Goal: Communication & Community: Answer question/provide support

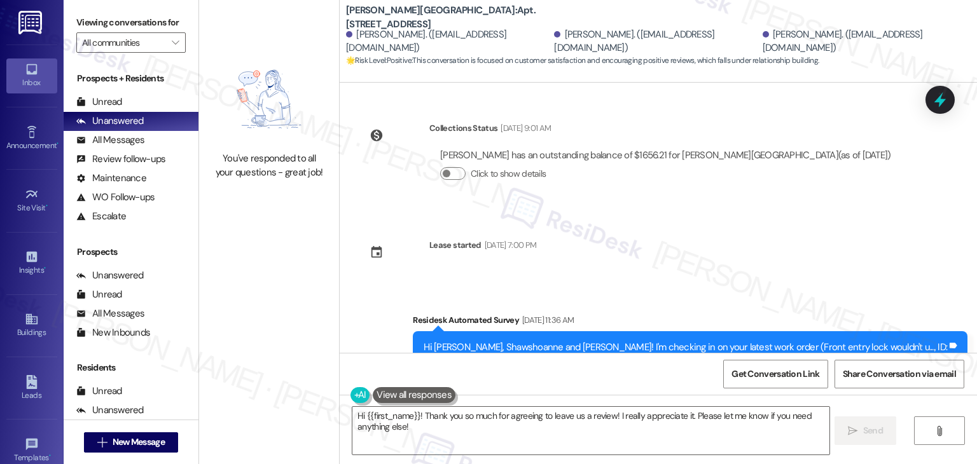
scroll to position [766, 0]
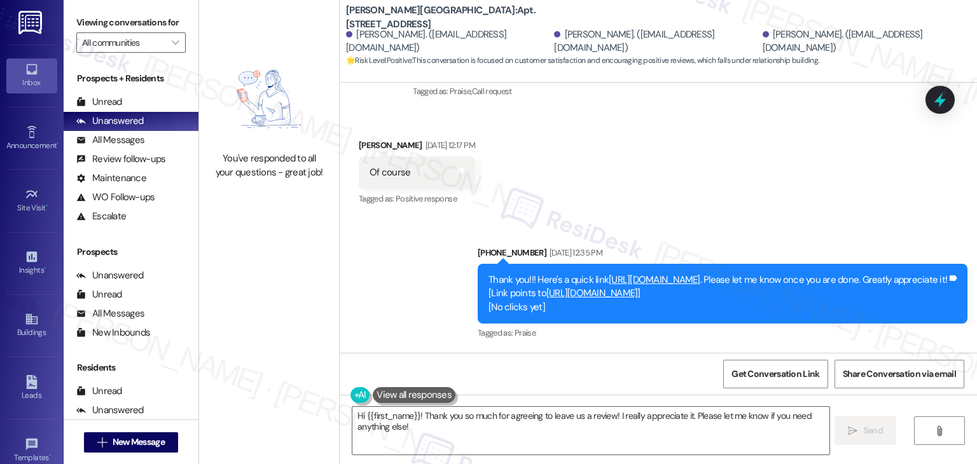
click at [293, 291] on div "You've responded to all your questions - great job!" at bounding box center [269, 232] width 140 height 464
click at [130, 138] on div "All Messages" at bounding box center [110, 140] width 68 height 13
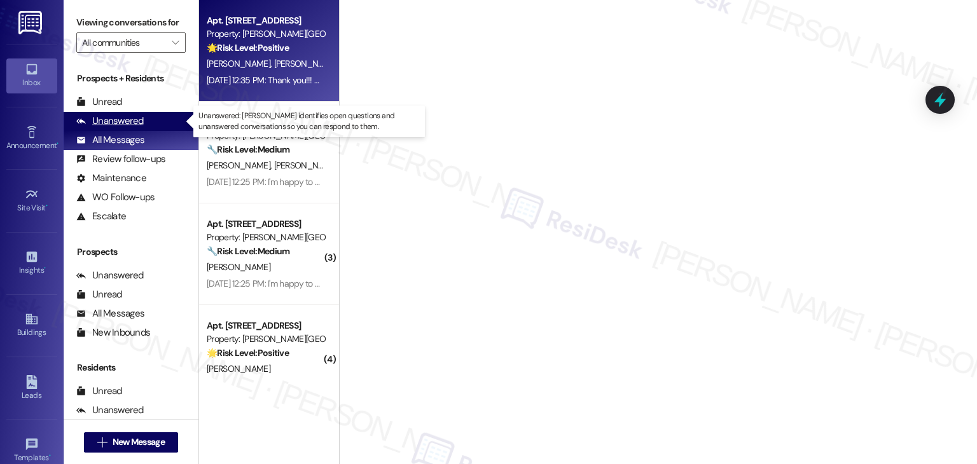
click at [117, 121] on div "Unanswered" at bounding box center [109, 121] width 67 height 13
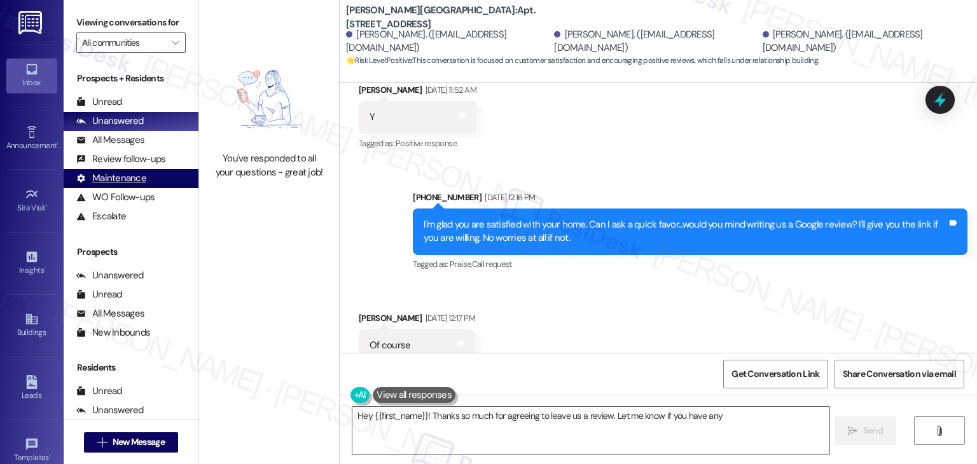
scroll to position [617, 0]
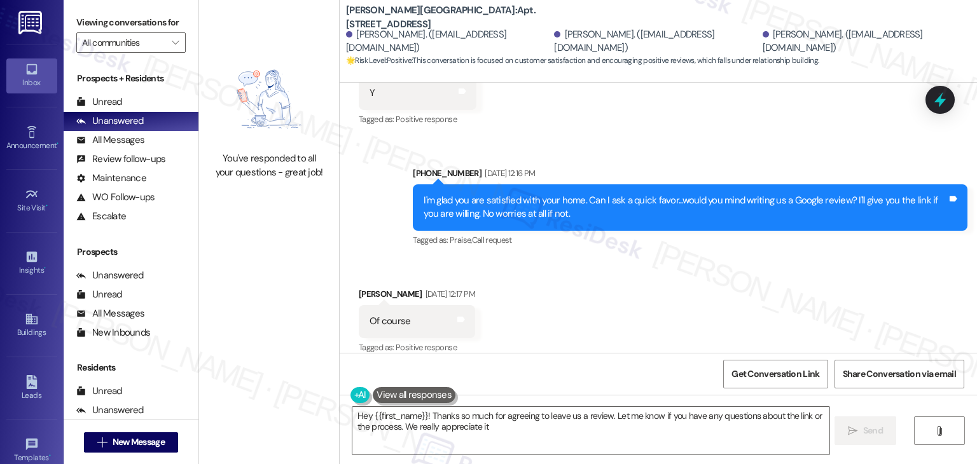
type textarea "Hey {{first_name}}! Thanks so much for agreeing to leave us a review. Let me kn…"
click at [640, 310] on div "Received via SMS [PERSON_NAME] [DATE] 12:17 PM Of course Tags and notes Tagged …" at bounding box center [658, 313] width 637 height 108
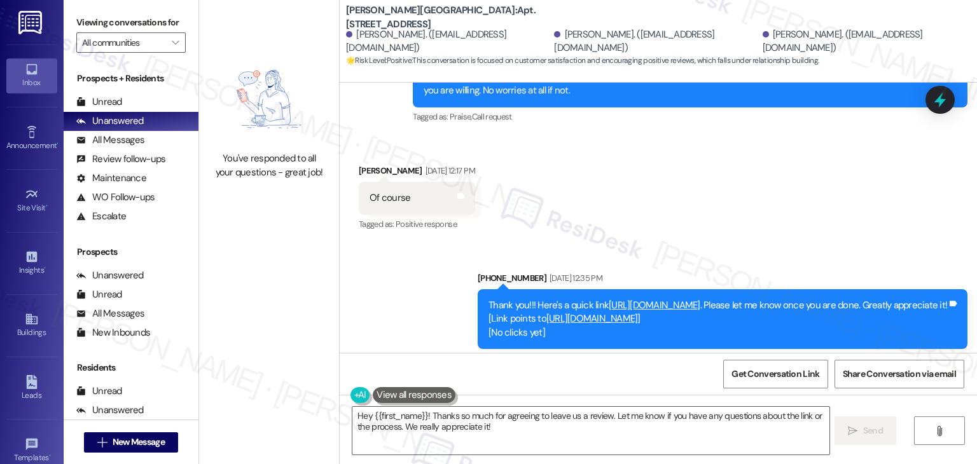
scroll to position [766, 0]
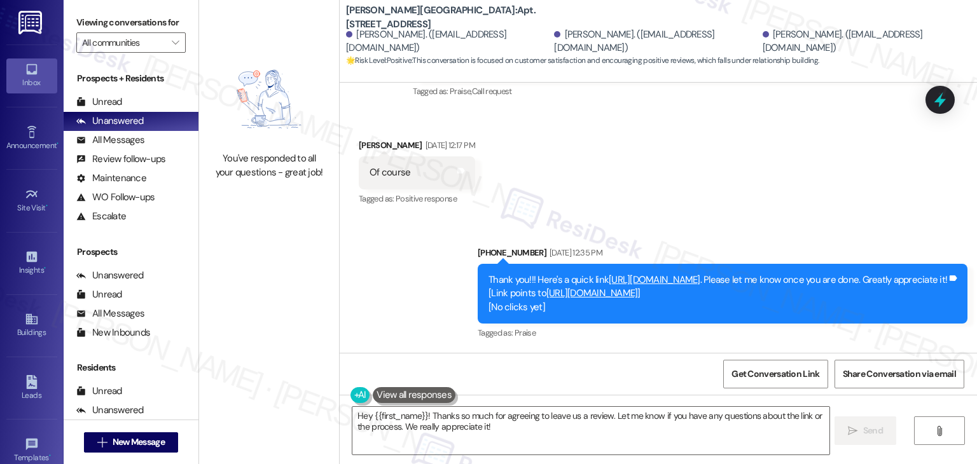
click at [737, 179] on div "Received via SMS [PERSON_NAME] [DATE] 12:17 PM Of course Tags and notes Tagged …" at bounding box center [658, 164] width 637 height 108
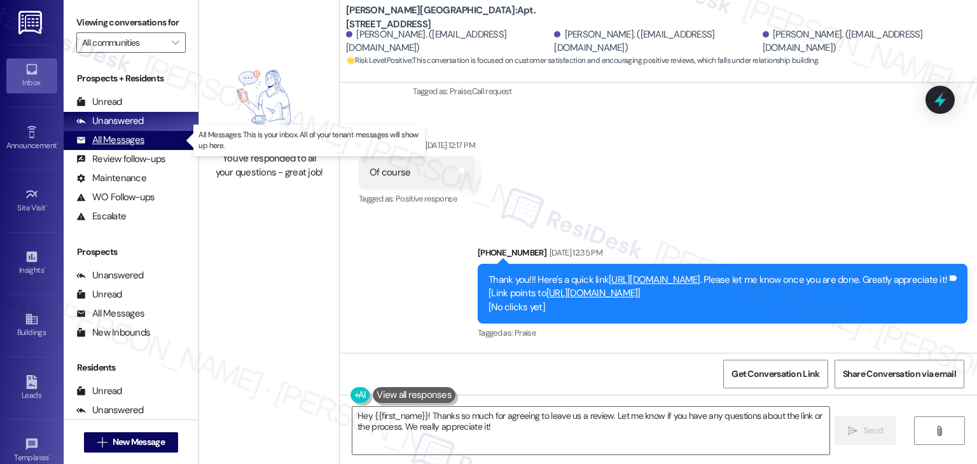
click at [119, 141] on div "All Messages" at bounding box center [110, 140] width 68 height 13
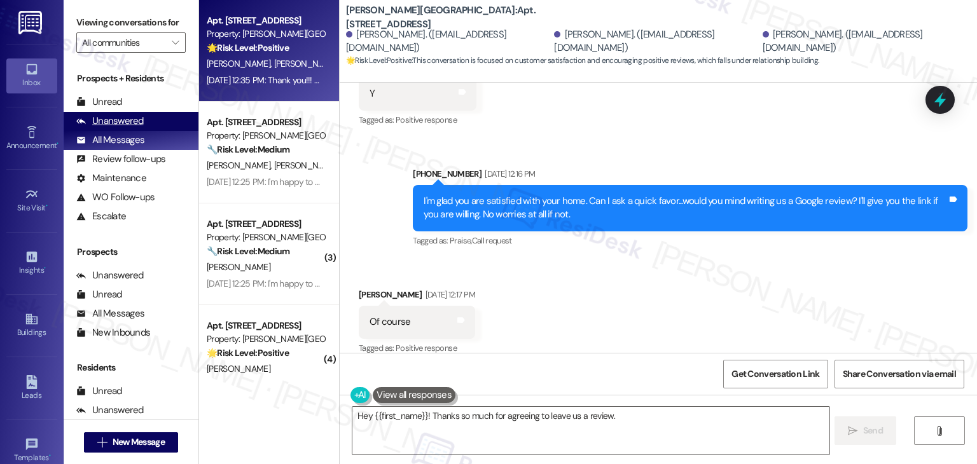
scroll to position [617, 0]
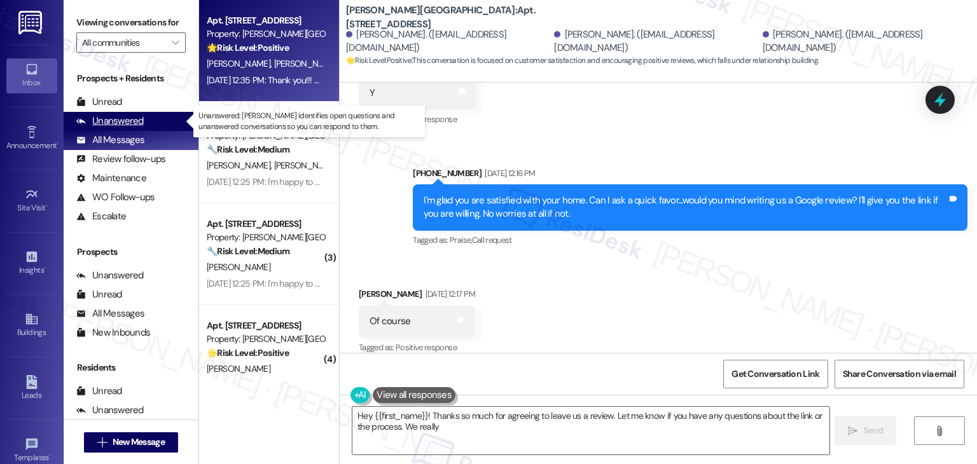
click at [124, 120] on div "Unanswered" at bounding box center [109, 121] width 67 height 13
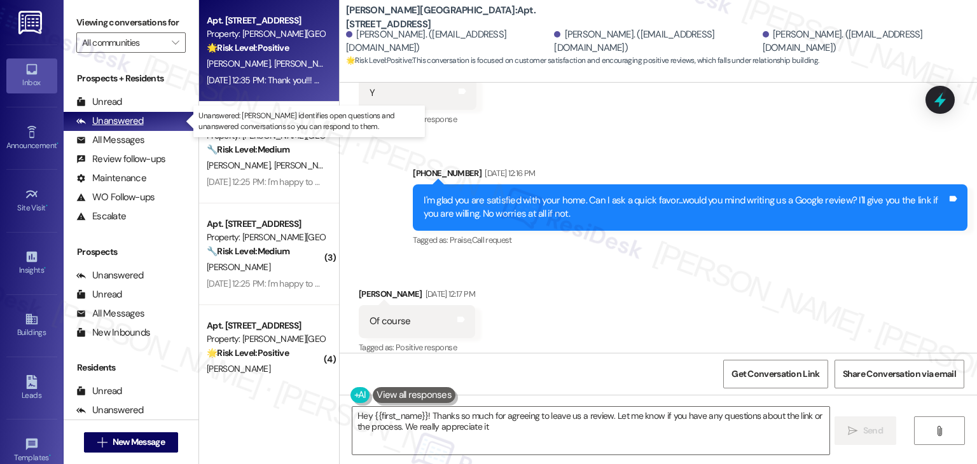
type textarea "Hey {{first_name}}! Thanks so much for agreeing to leave us a review. Let me kn…"
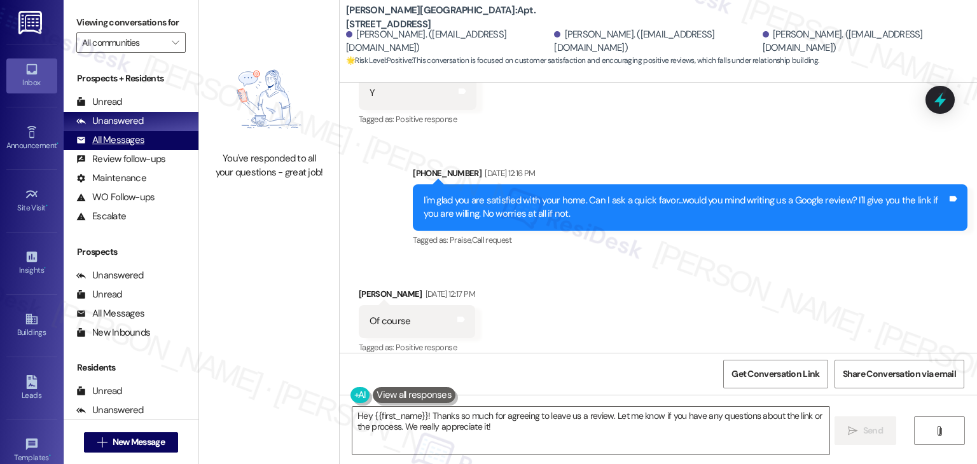
click at [109, 140] on div "All Messages" at bounding box center [110, 140] width 68 height 13
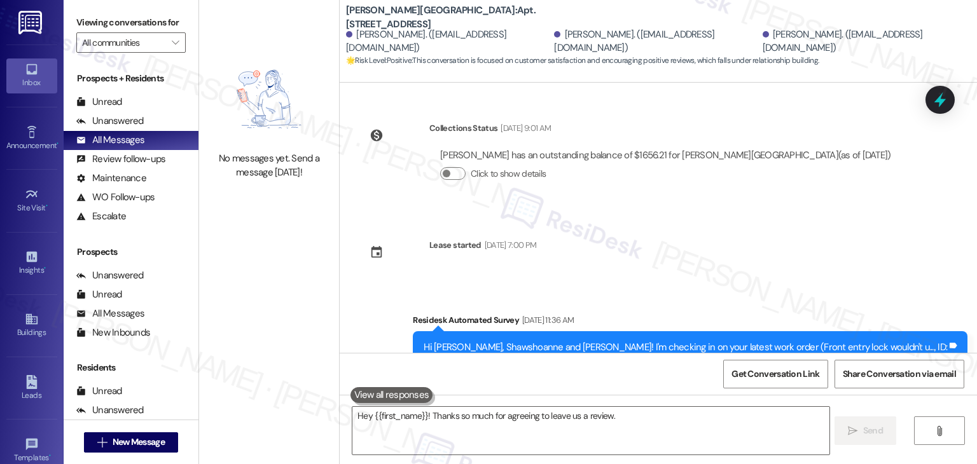
type textarea "Hey {{first_name}}! Thanks so much for agreeing to leave us a review. Let"
